Goal: Find specific page/section: Find specific page/section

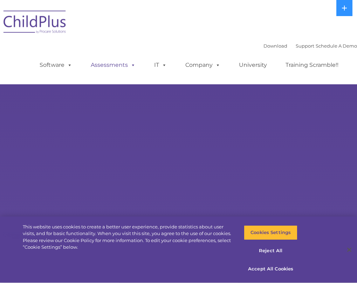
select select "MEDIUM"
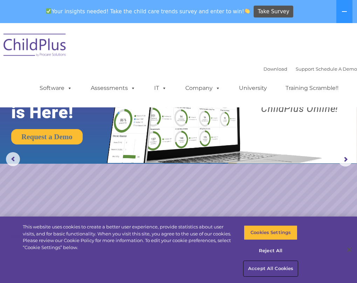
click at [282, 268] on button "Accept All Cookies" at bounding box center [271, 269] width 54 height 15
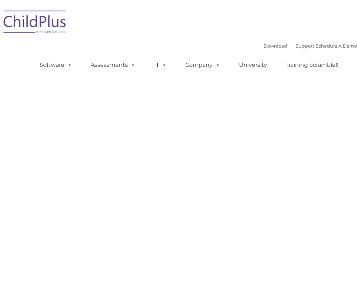
type input ""
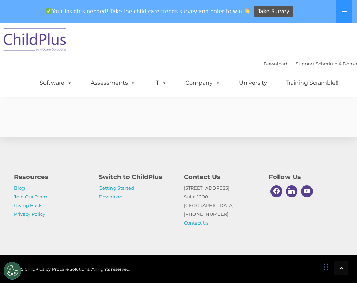
scroll to position [1412, 0]
